Goal: Find specific page/section: Find specific page/section

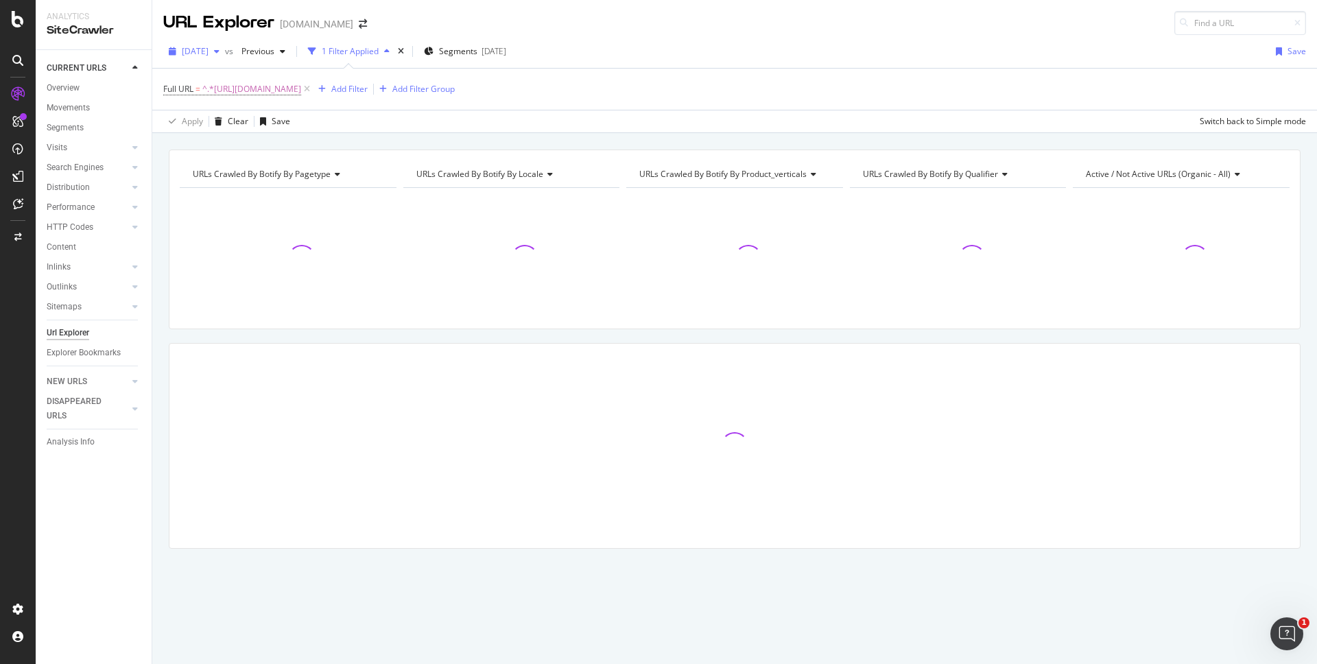
click at [225, 58] on div "[DATE]" at bounding box center [194, 51] width 62 height 21
click at [250, 106] on div "[DATE] 1.0M URLs" at bounding box center [253, 101] width 163 height 20
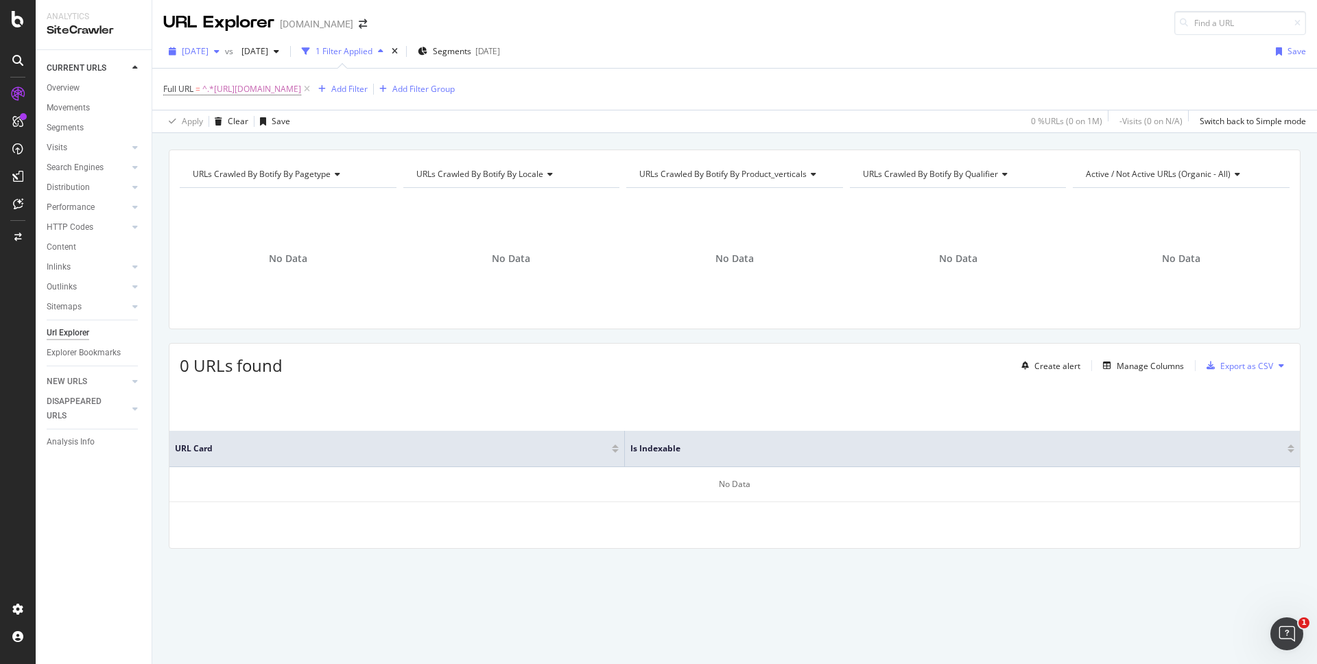
click at [209, 54] on span "[DATE]" at bounding box center [195, 51] width 27 height 12
click at [503, 132] on div "Apply Clear Save 0 % URLs ( 0 on 1M ) - Visits ( 0 on N/A ) Switch back to Simp…" at bounding box center [734, 121] width 1165 height 23
click at [301, 91] on span "^.*[URL][DOMAIN_NAME]" at bounding box center [251, 89] width 99 height 19
click at [430, 128] on div "Apply Clear Save 0 % URLs ( 0 on 1M ) - Visits ( 0 on N/A ) Switch back to Simp…" at bounding box center [734, 121] width 1165 height 23
click at [270, 82] on span "^.*[URL][DOMAIN_NAME]" at bounding box center [251, 89] width 99 height 19
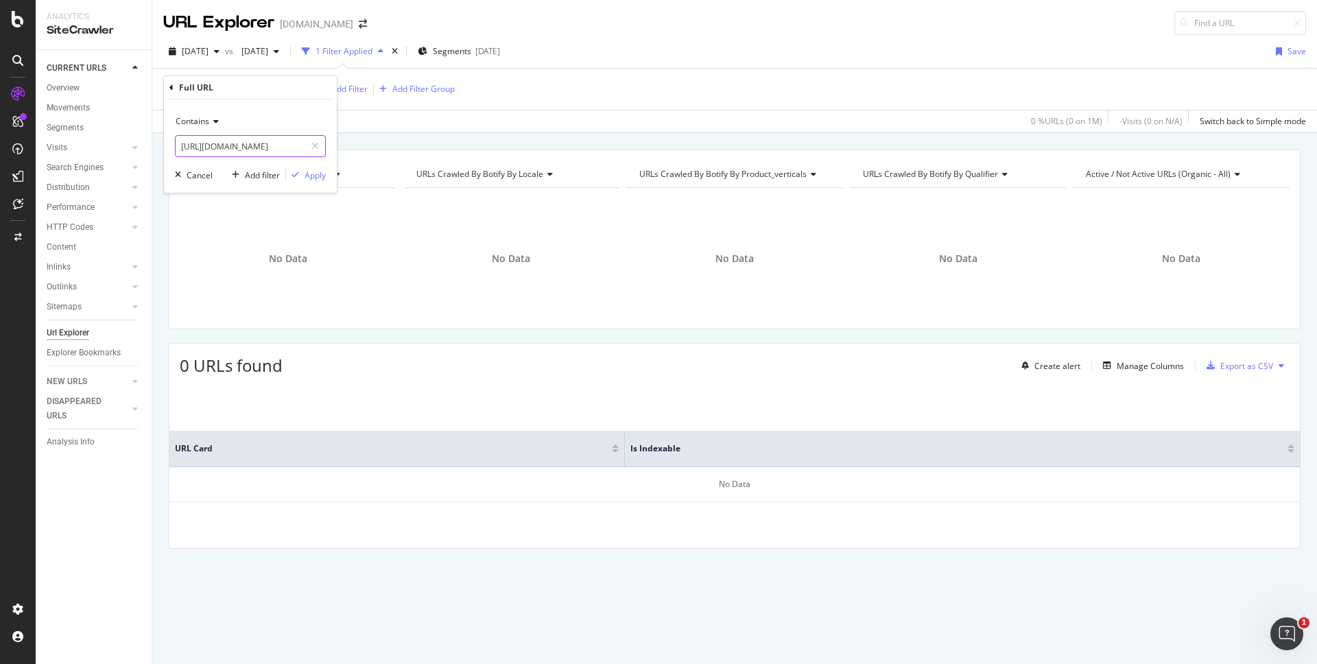
drag, startPoint x: 180, startPoint y: 145, endPoint x: 261, endPoint y: 146, distance: 80.3
click at [259, 147] on input "[URL][DOMAIN_NAME]" at bounding box center [241, 146] width 130 height 22
click at [264, 146] on input "[URL][DOMAIN_NAME]" at bounding box center [241, 146] width 130 height 22
drag, startPoint x: 272, startPoint y: 145, endPoint x: 149, endPoint y: 146, distance: 123.5
click at [149, 146] on body "Analytics SiteCrawler CURRENT URLS Overview Movements Segments Visits Analysis …" at bounding box center [658, 332] width 1317 height 664
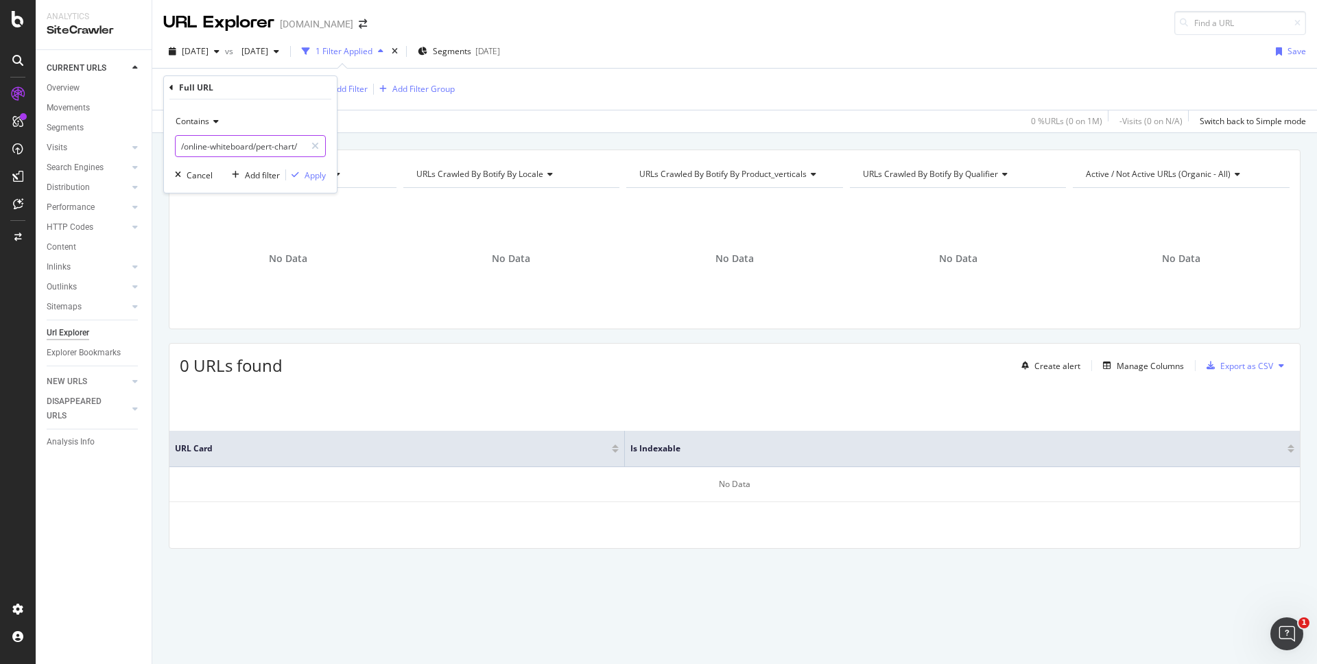
type input "/online-whiteboard/pert-chart/"
click at [300, 176] on div "button" at bounding box center [295, 175] width 19 height 8
